Goal: Find specific page/section: Find specific page/section

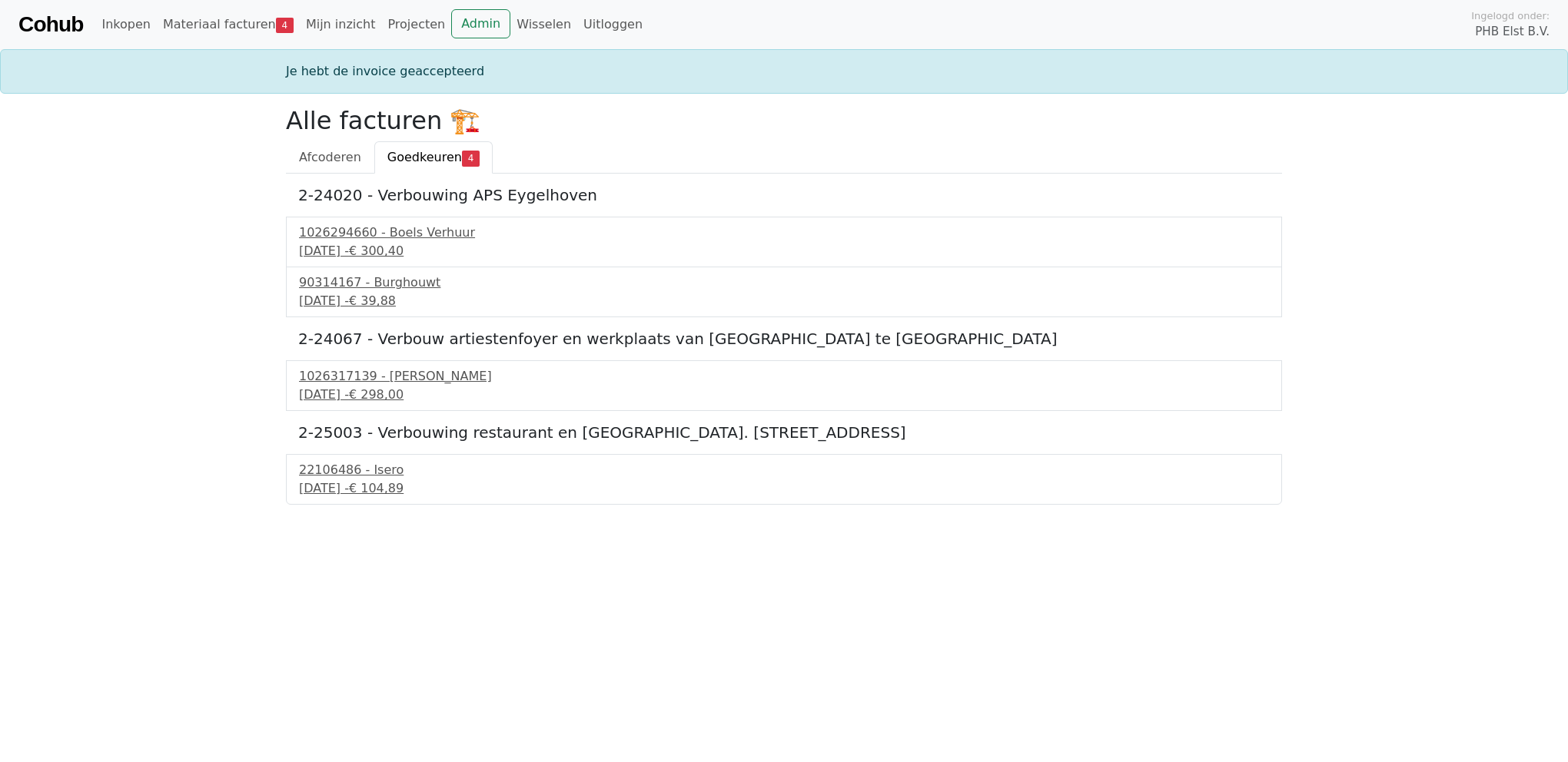
click at [406, 147] on link "Goedkeuren 4" at bounding box center [434, 157] width 118 height 33
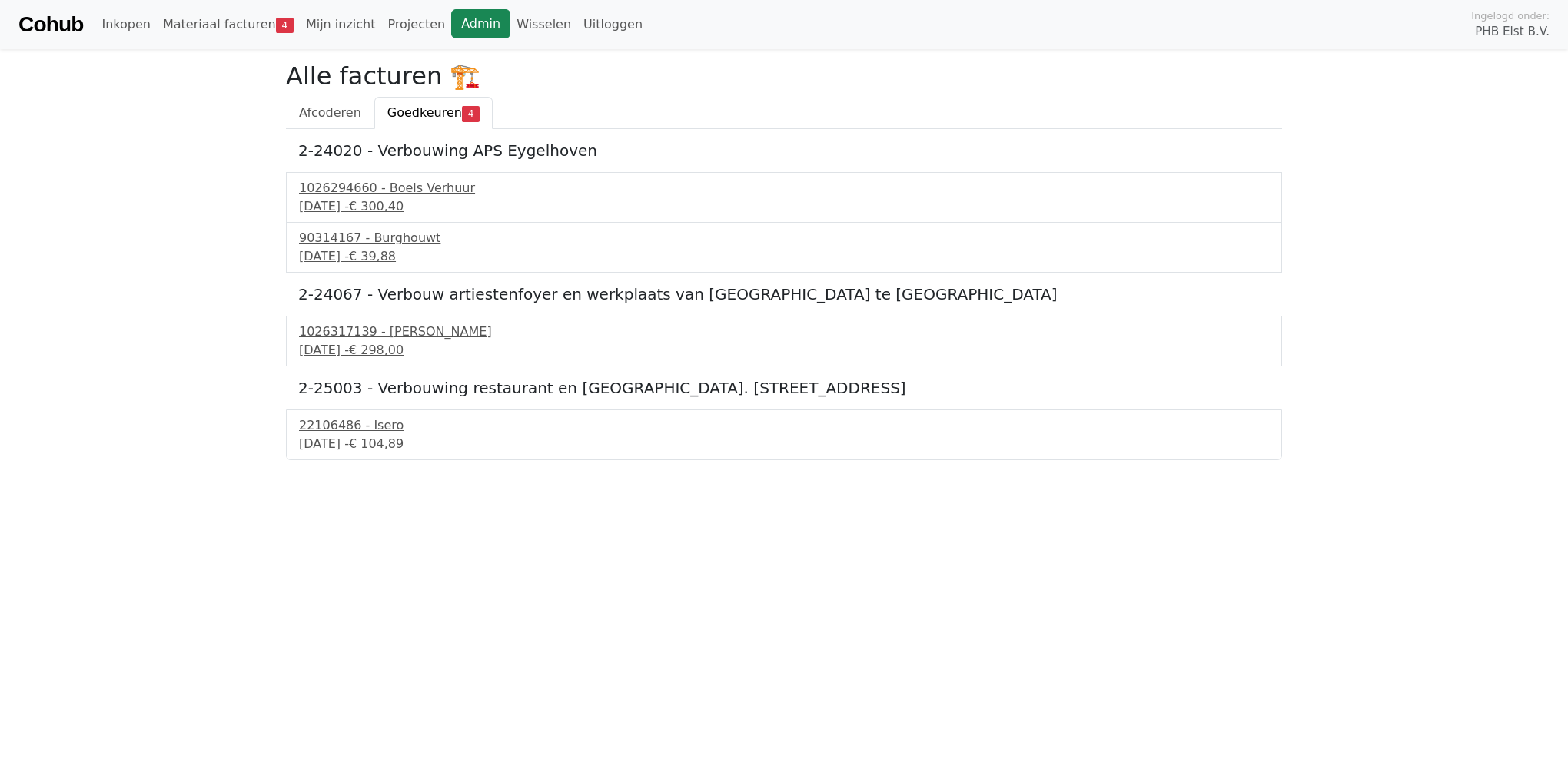
click at [451, 20] on link "Admin" at bounding box center [481, 23] width 59 height 29
click at [451, 26] on link "Admin" at bounding box center [481, 23] width 59 height 29
